Goal: Information Seeking & Learning: Check status

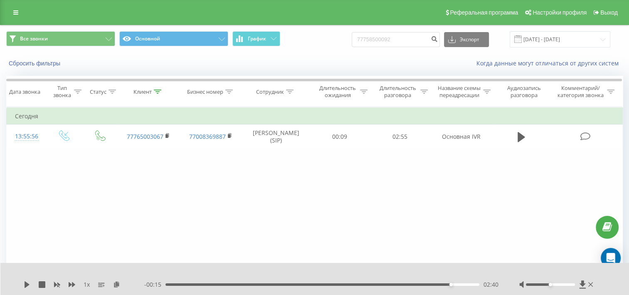
type input "77758500092"
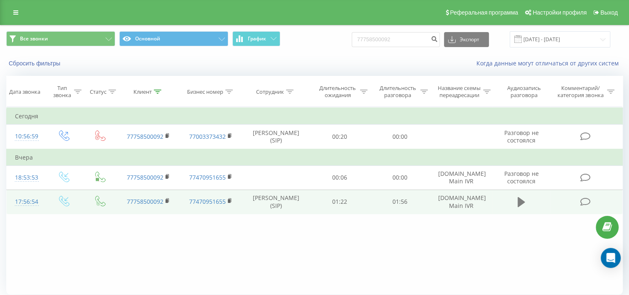
click at [522, 207] on icon at bounding box center [521, 202] width 7 height 10
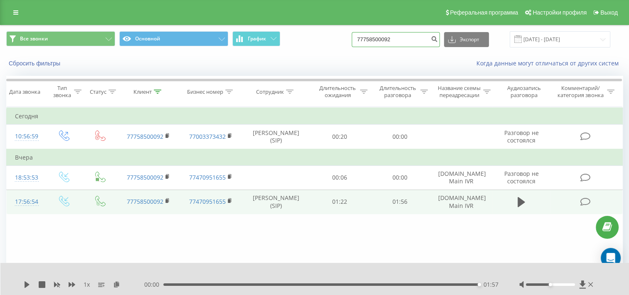
click at [389, 38] on input "77758500092" at bounding box center [396, 39] width 88 height 15
paste input "77013213487"
type input "77013213487"
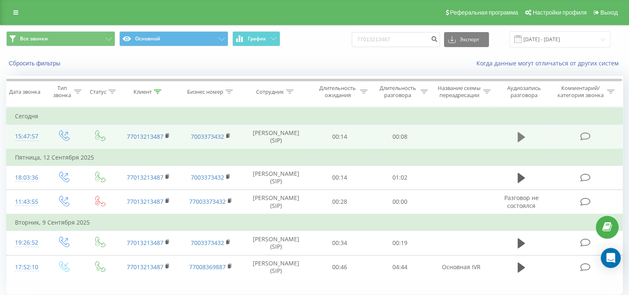
click at [517, 141] on button at bounding box center [521, 137] width 12 height 12
